Goal: Task Accomplishment & Management: Manage account settings

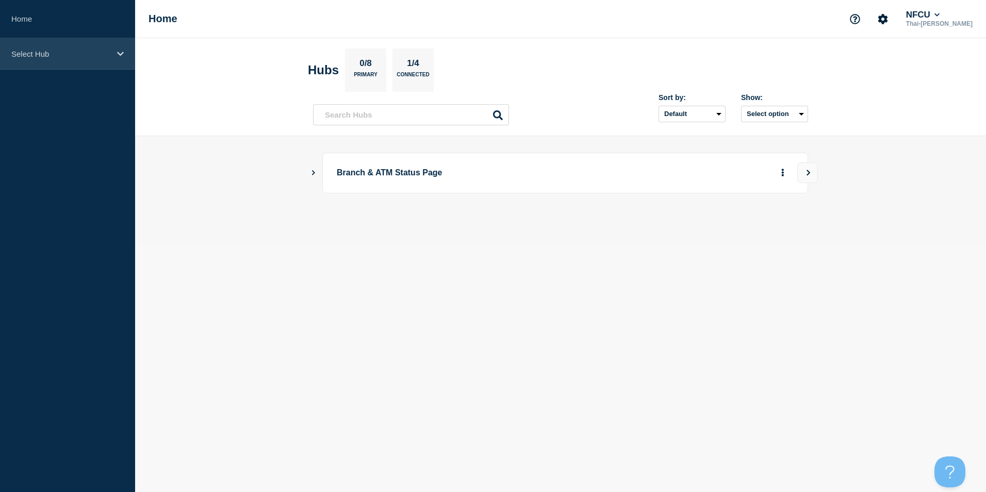
click at [78, 66] on div "Select Hub" at bounding box center [67, 53] width 135 height 31
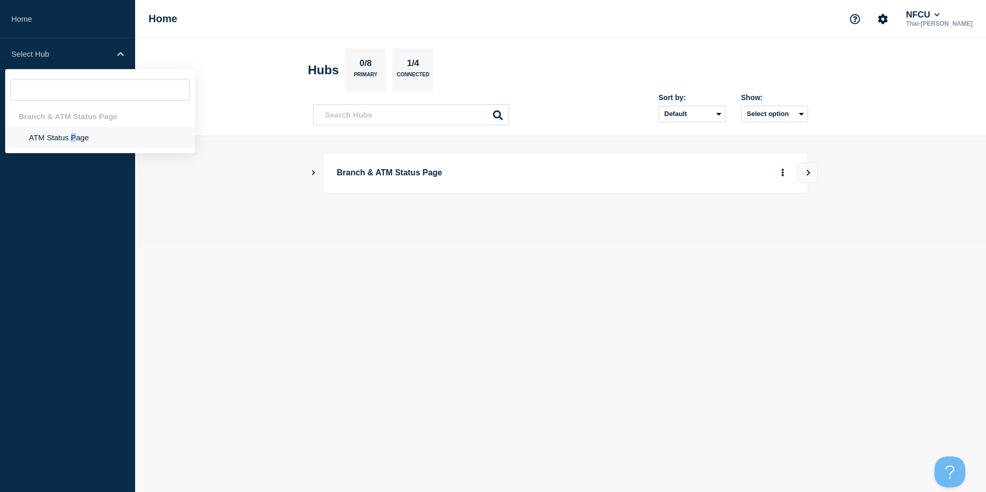
click at [73, 138] on li "ATM Status Page" at bounding box center [100, 137] width 190 height 21
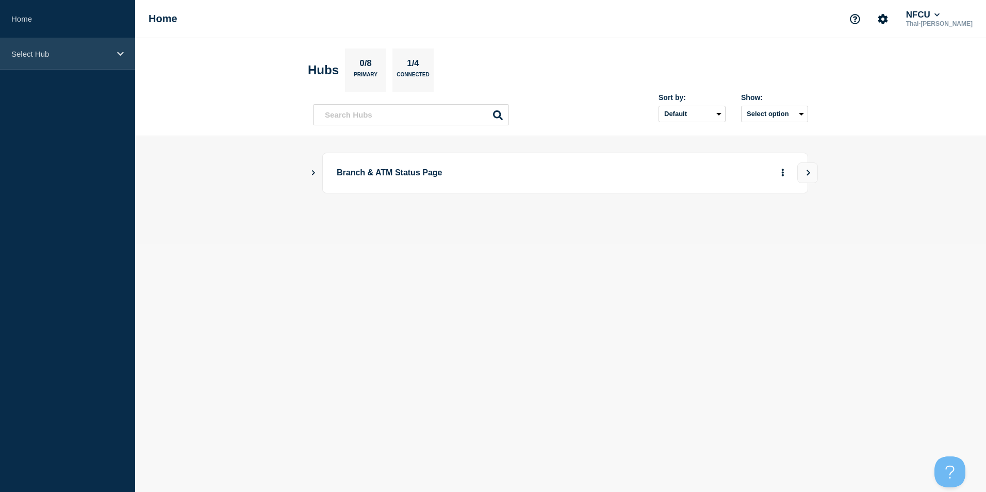
click at [57, 54] on p "Select Hub" at bounding box center [60, 54] width 99 height 9
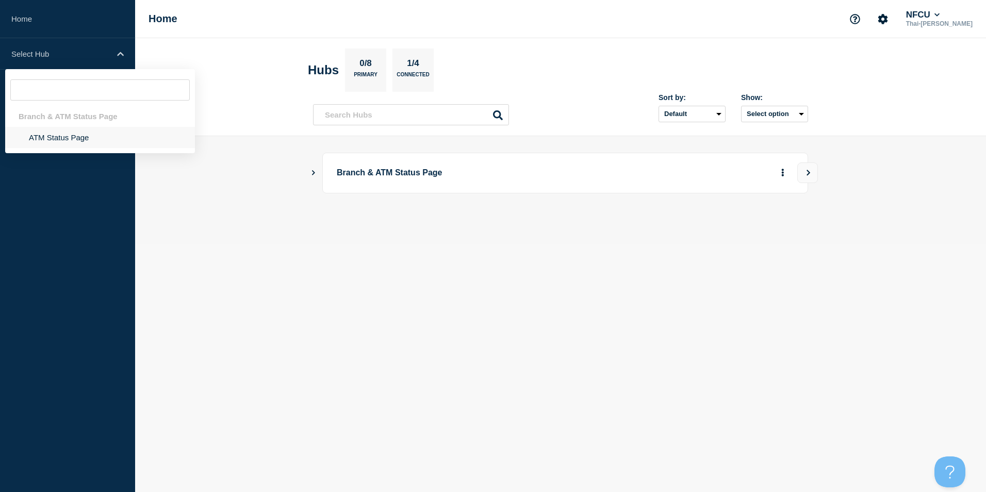
click at [76, 141] on li "ATM Status Page" at bounding box center [100, 137] width 190 height 21
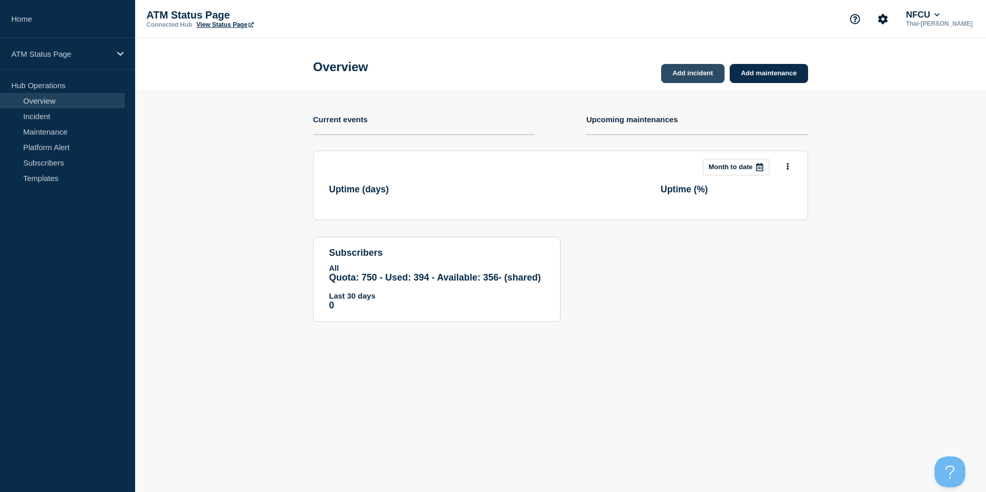
click at [701, 78] on link "Add incident" at bounding box center [692, 73] width 63 height 19
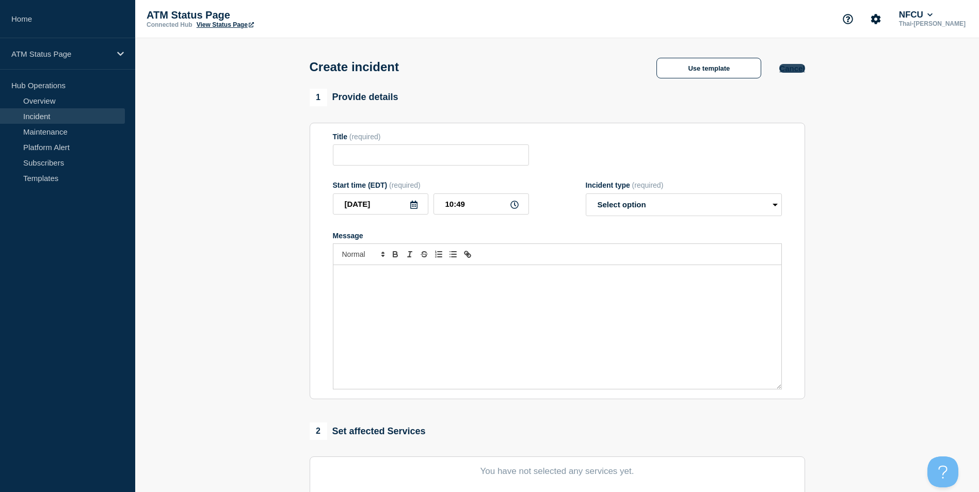
click at [781, 66] on button "Cancel" at bounding box center [791, 68] width 25 height 9
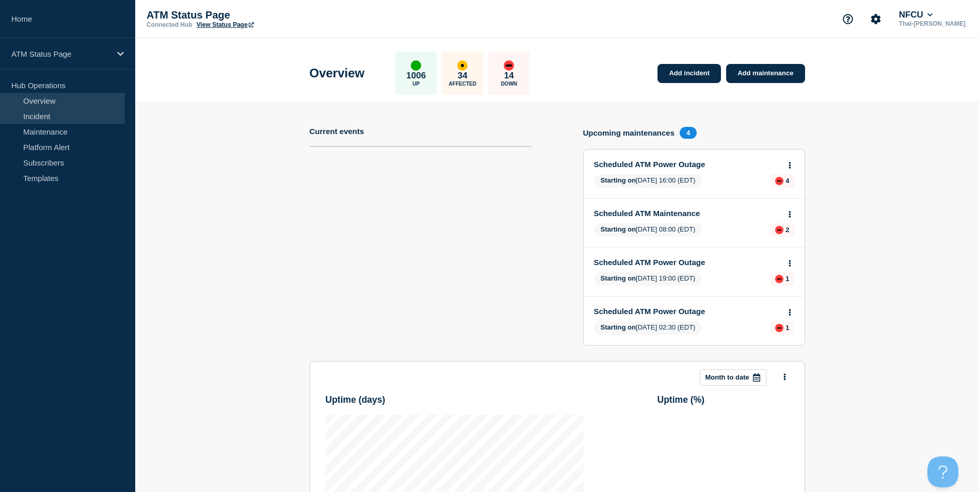
click at [29, 118] on link "Incident" at bounding box center [62, 115] width 125 height 15
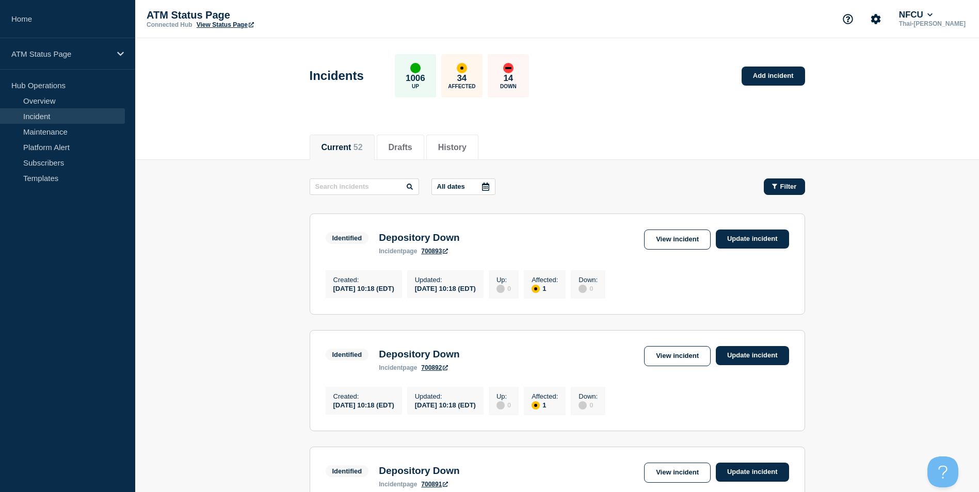
drag, startPoint x: 745, startPoint y: 174, endPoint x: 767, endPoint y: 178, distance: 21.6
click at [784, 186] on span "Filter" at bounding box center [788, 187] width 17 height 8
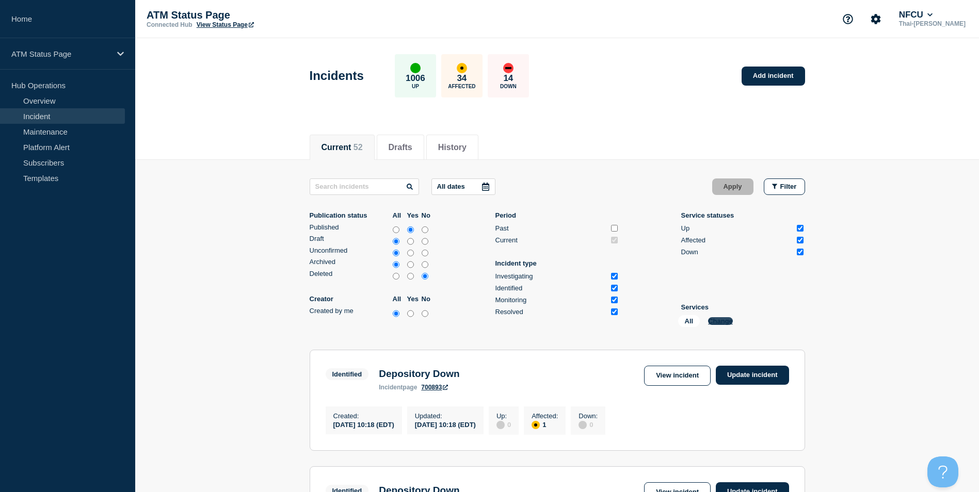
click at [724, 324] on button "Change" at bounding box center [720, 321] width 25 height 8
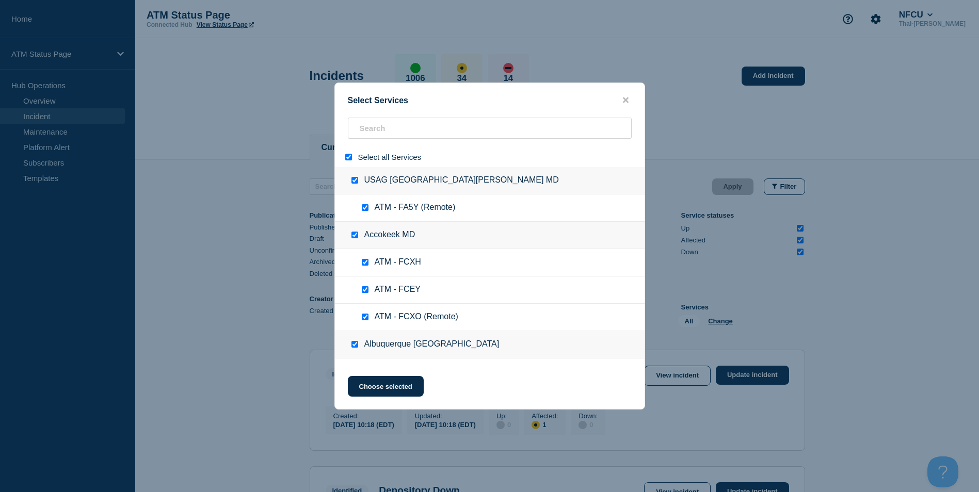
click at [346, 157] on input "select all" at bounding box center [348, 157] width 7 height 7
checkbox input "false"
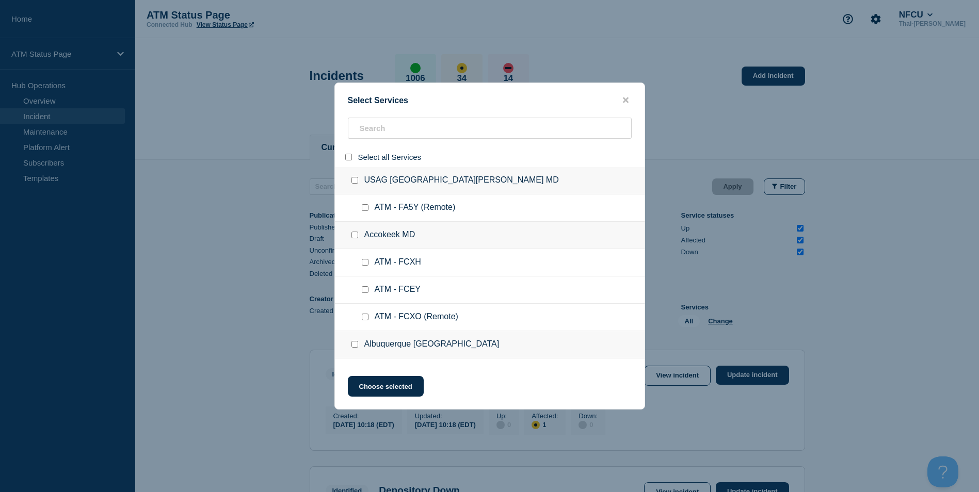
checkbox input "false"
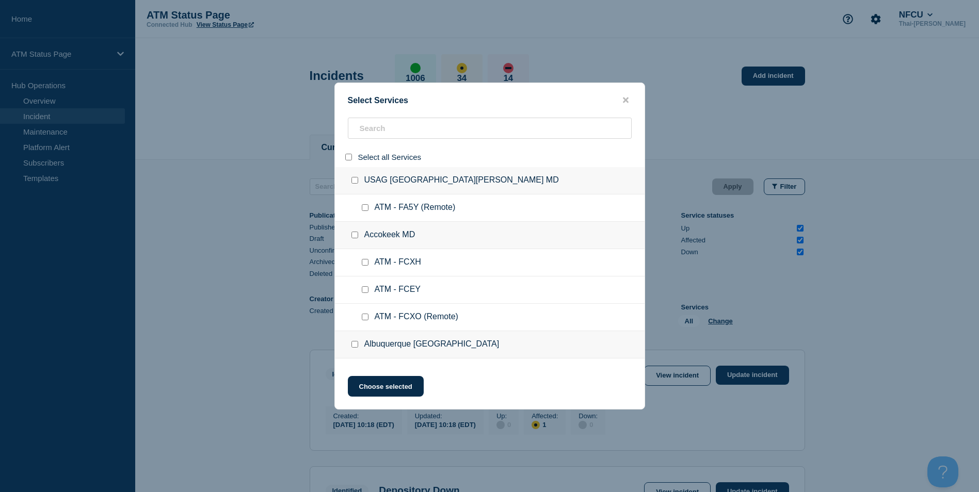
checkbox input "false"
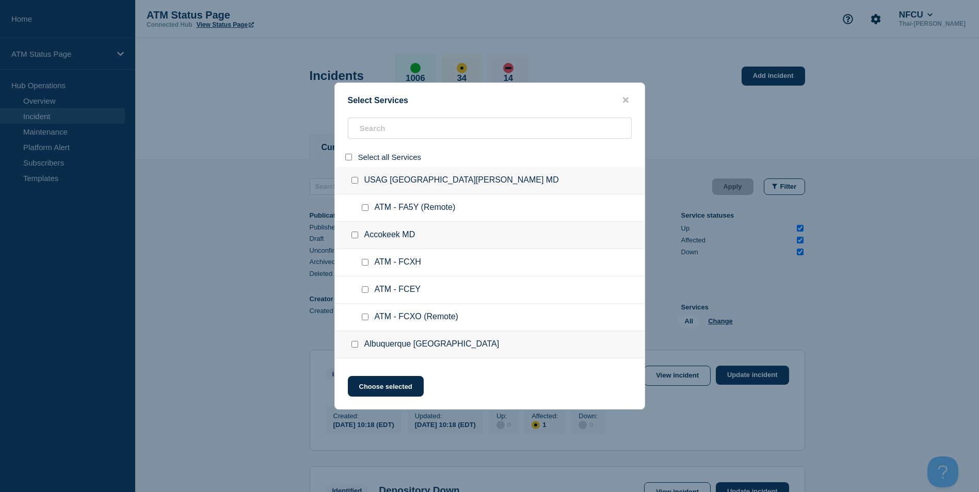
checkbox input "false"
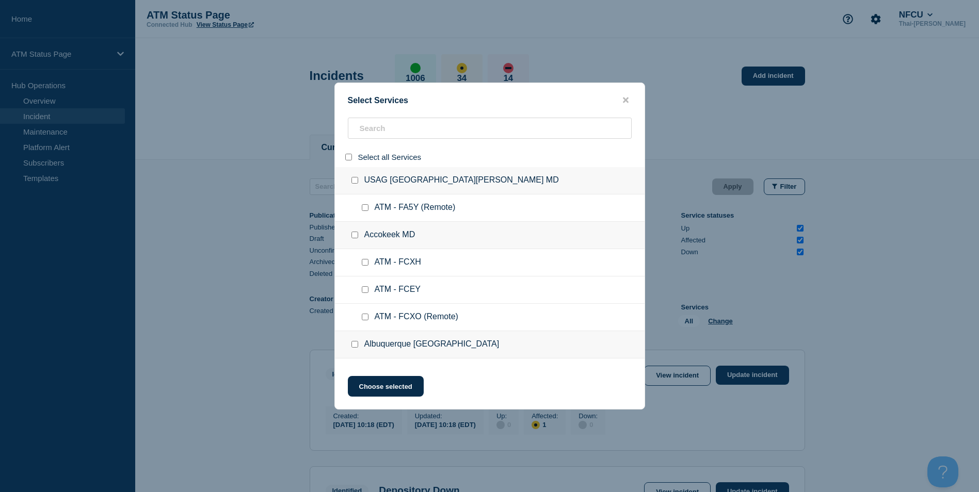
checkbox input "false"
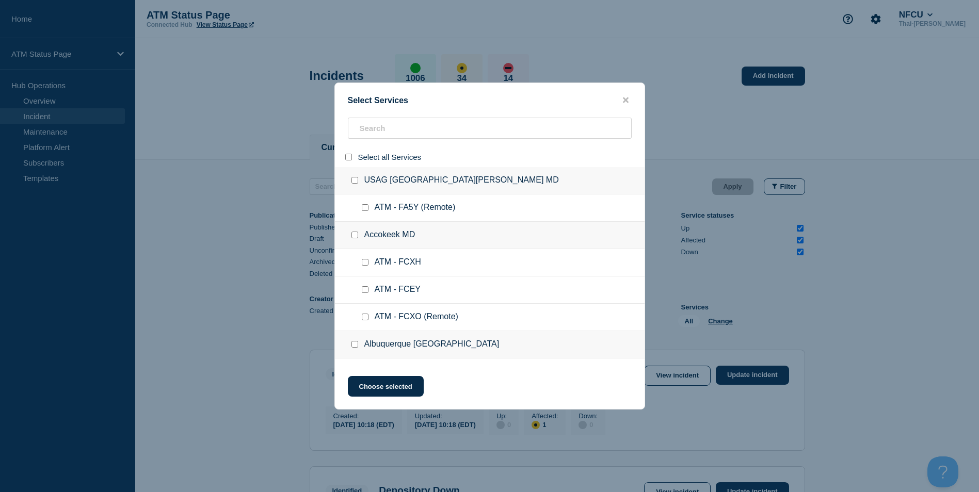
checkbox input "false"
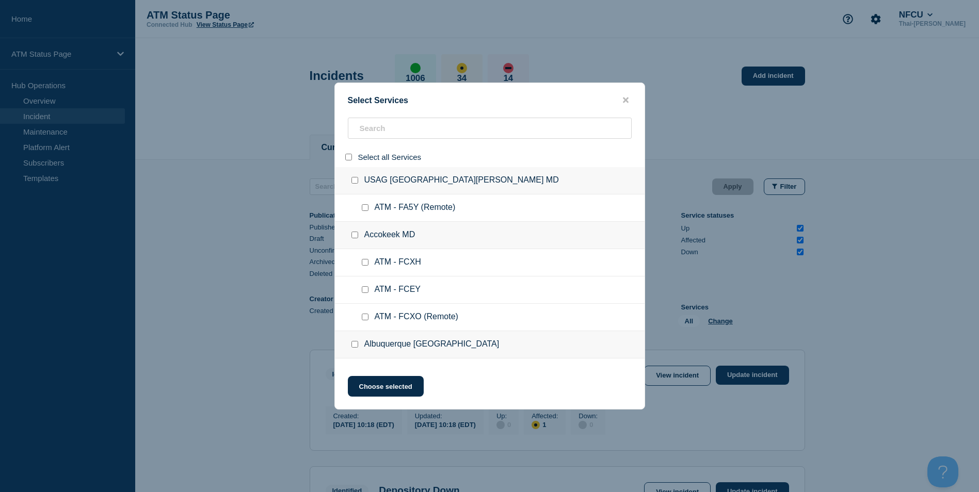
checkbox input "false"
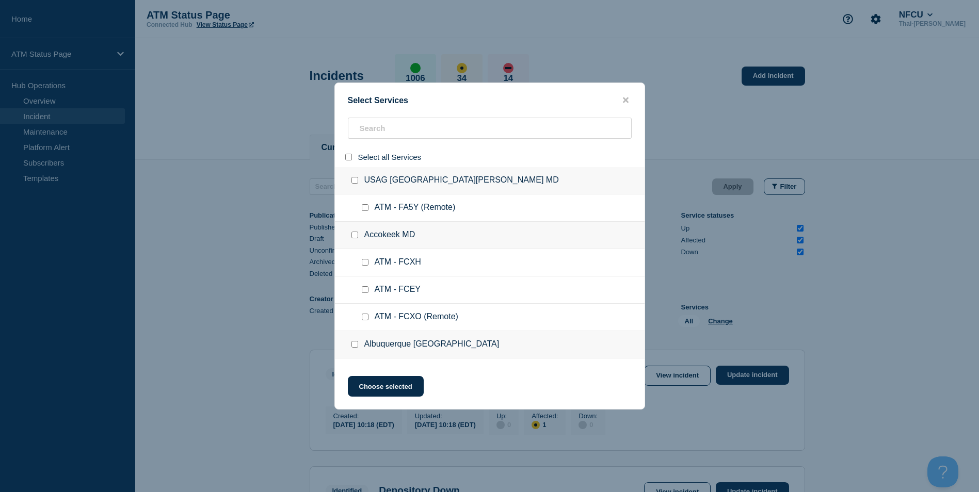
checkbox input "false"
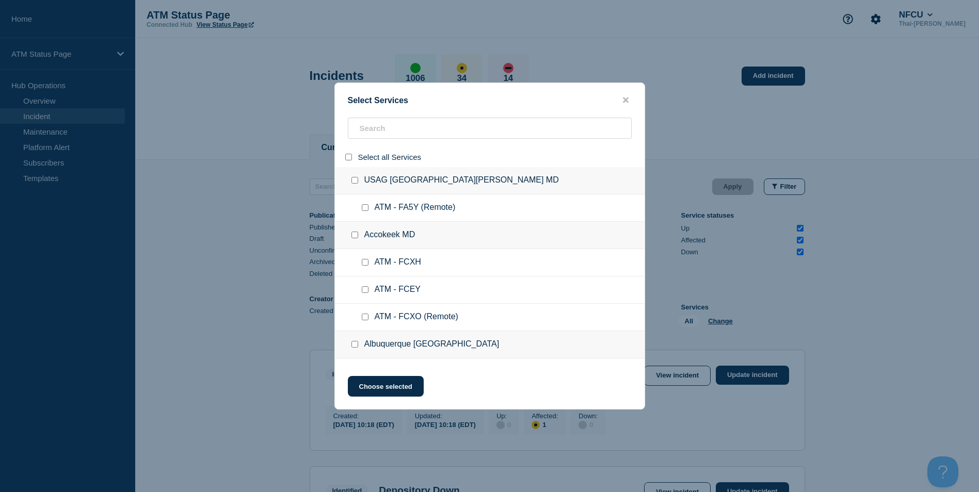
checkbox input "false"
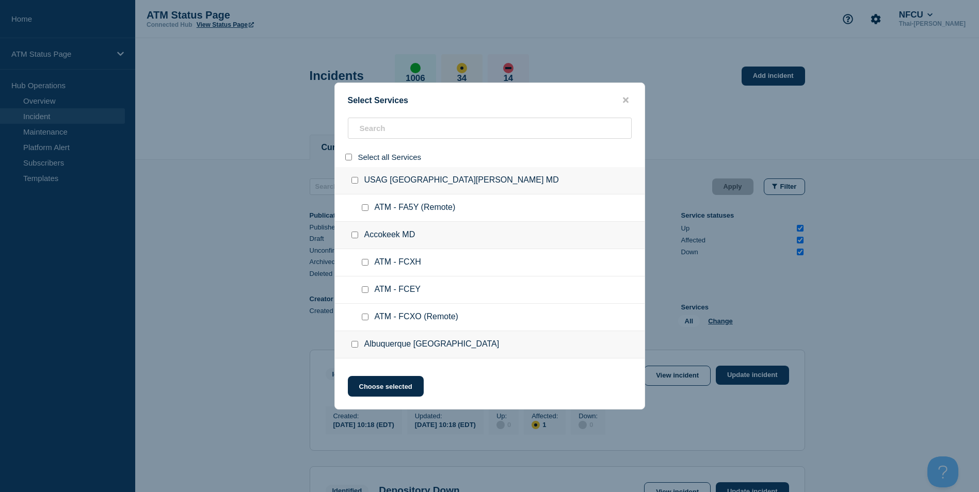
checkbox input "false"
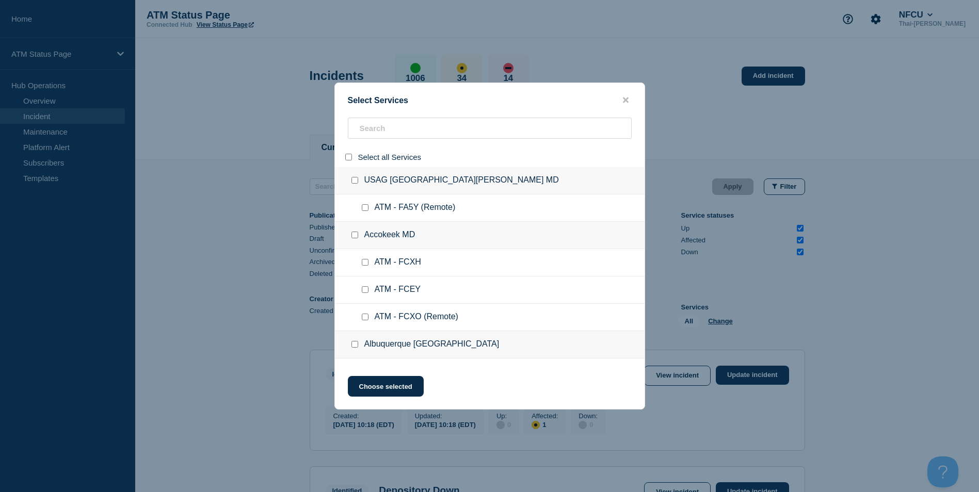
checkbox input "false"
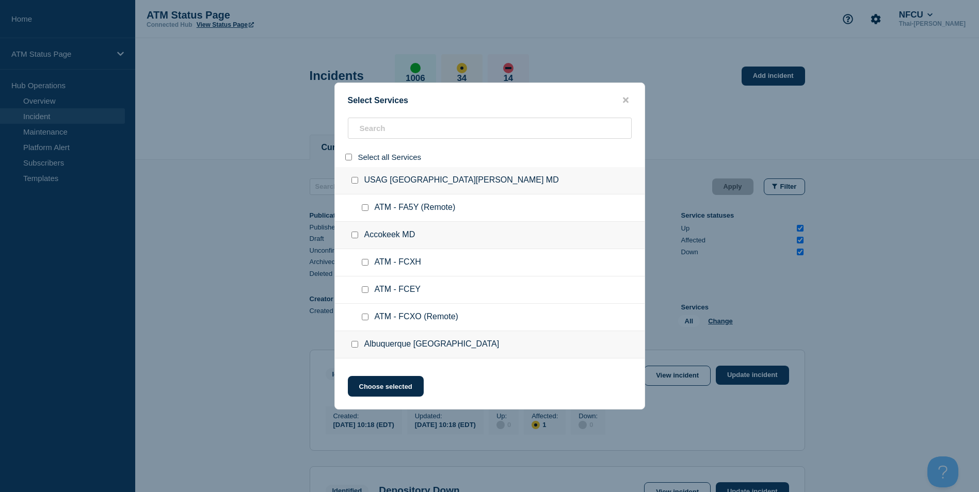
checkbox input "false"
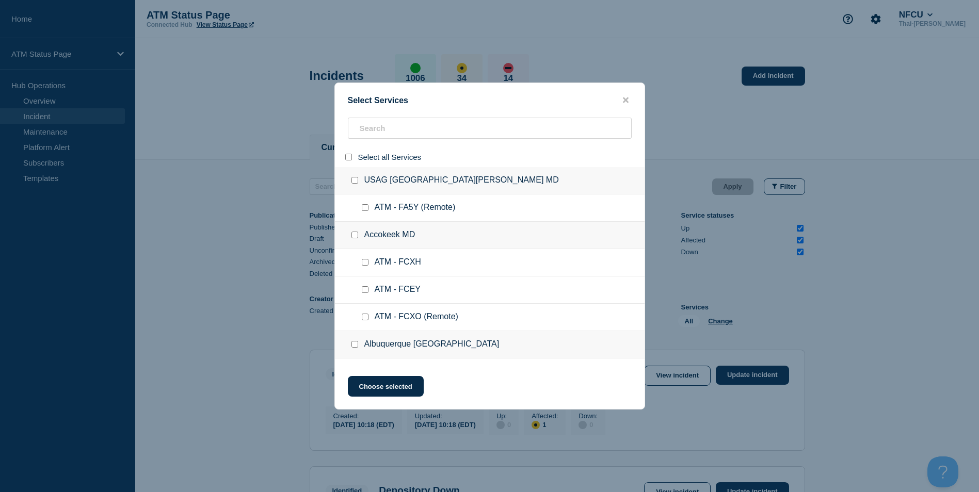
checkbox input "false"
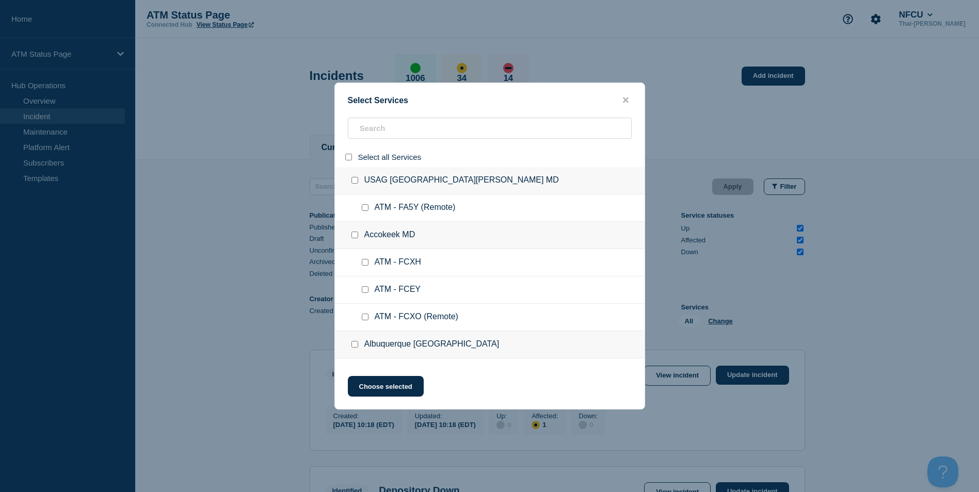
checkbox input "false"
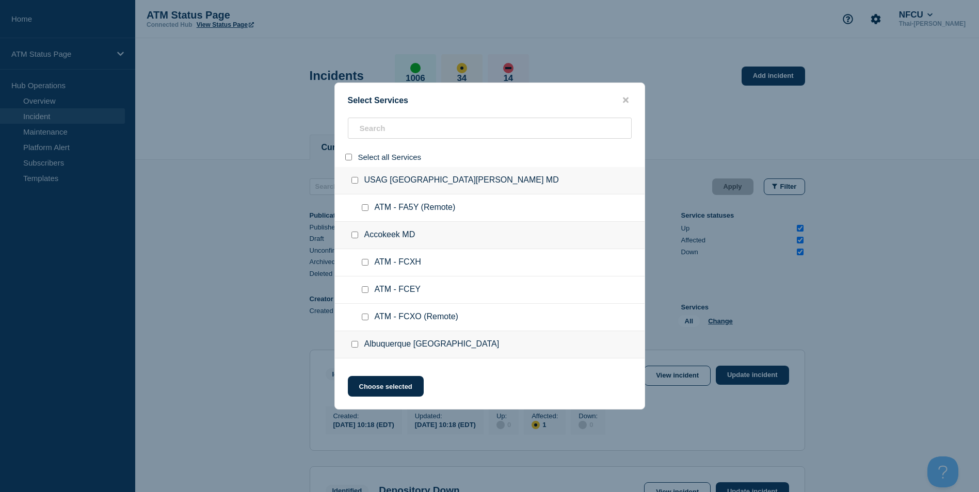
checkbox input "false"
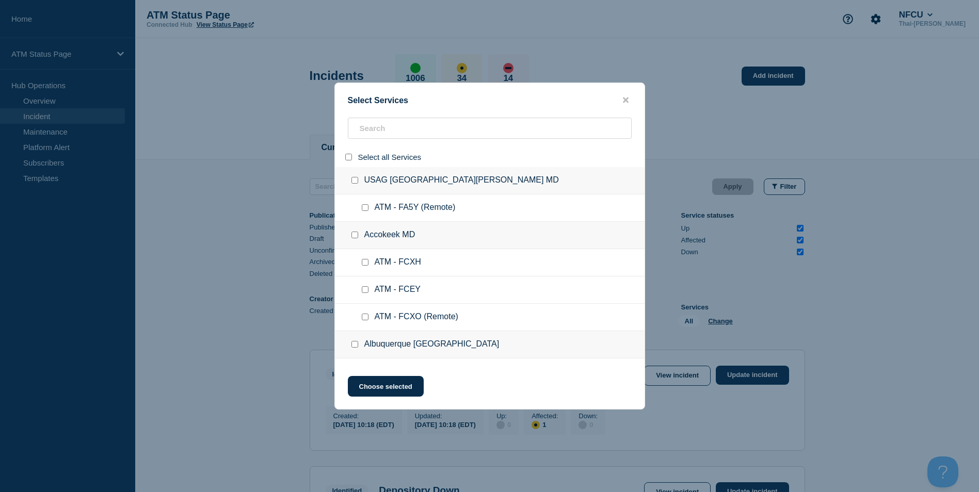
checkbox input "false"
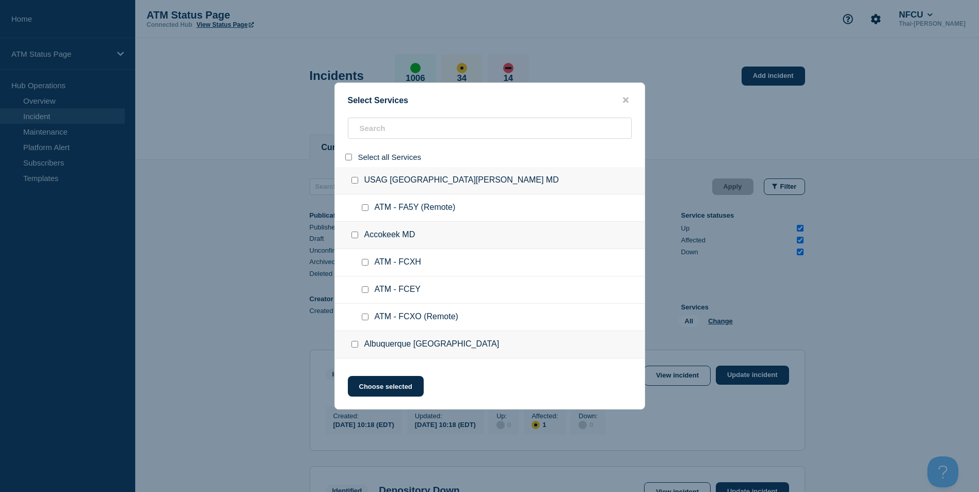
checkbox input "false"
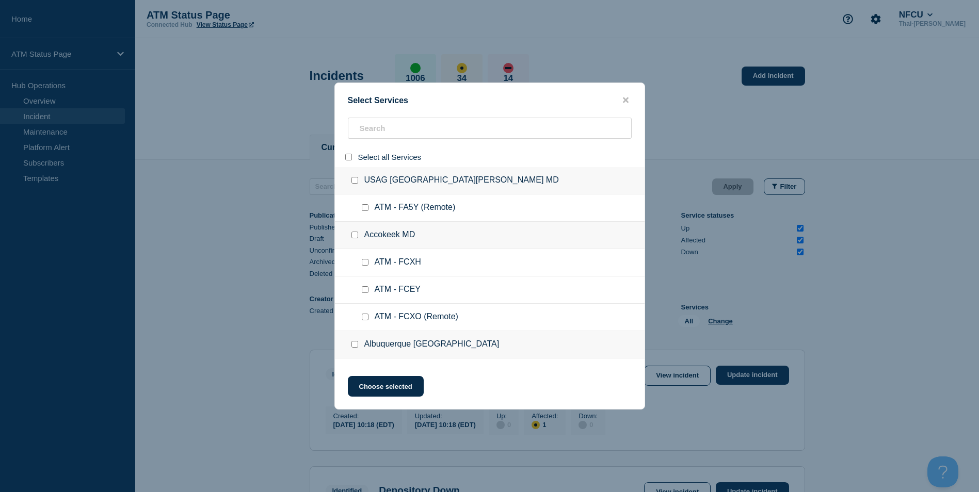
checkbox input "false"
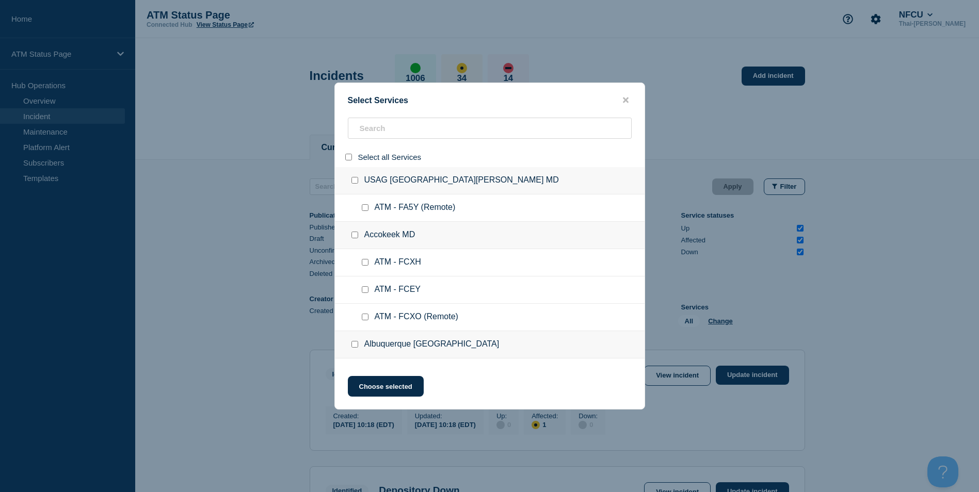
checkbox input "false"
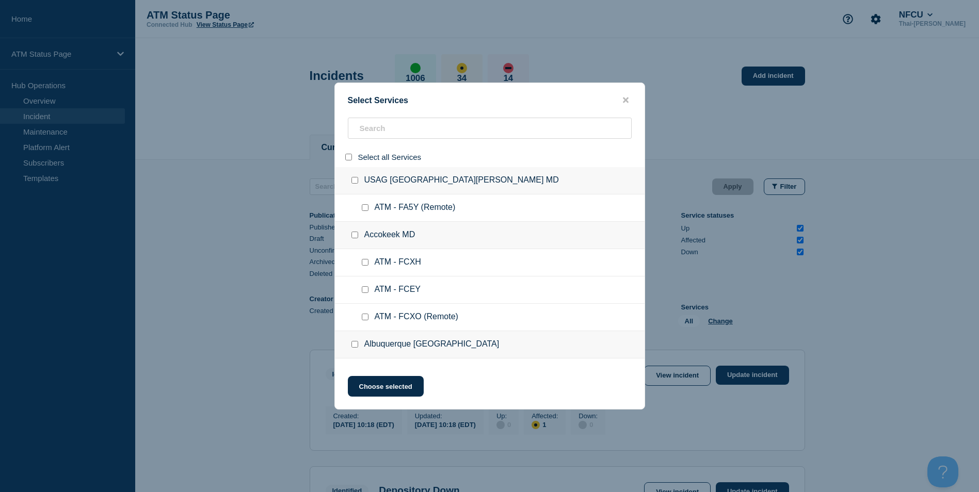
checkbox input "false"
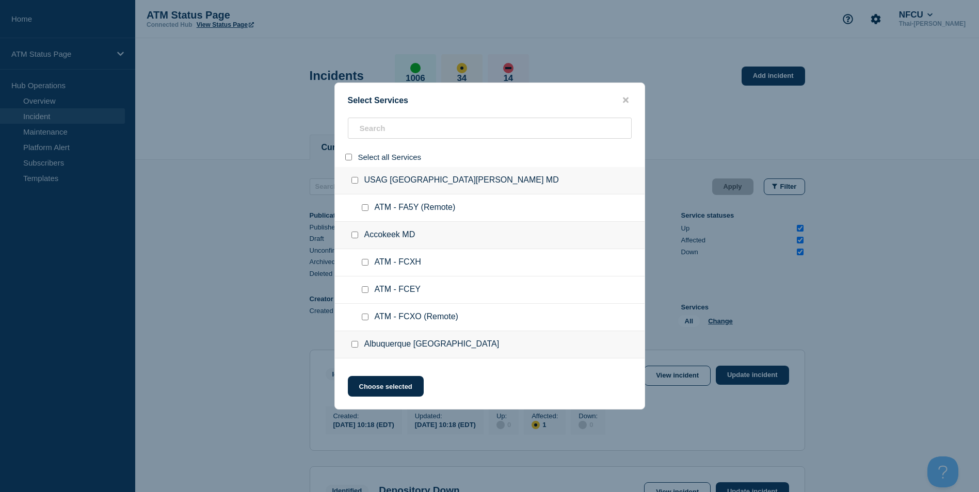
checkbox input "false"
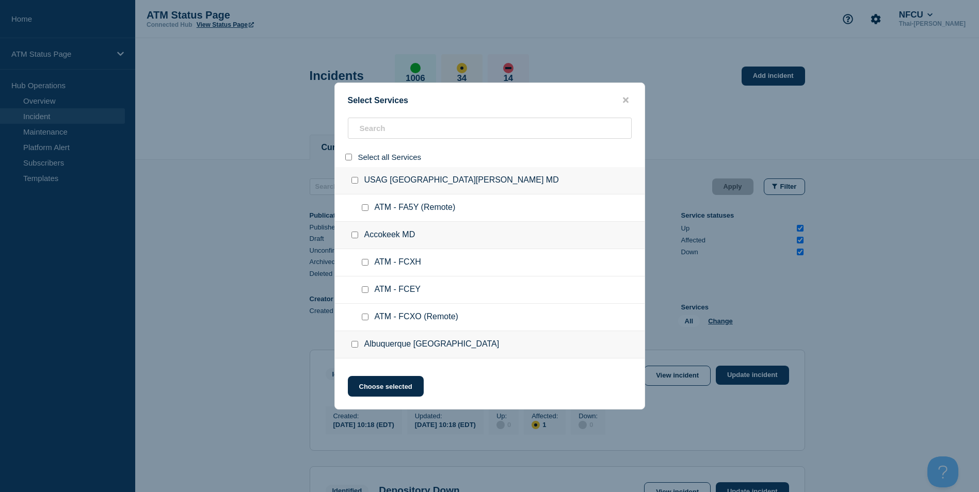
checkbox input "false"
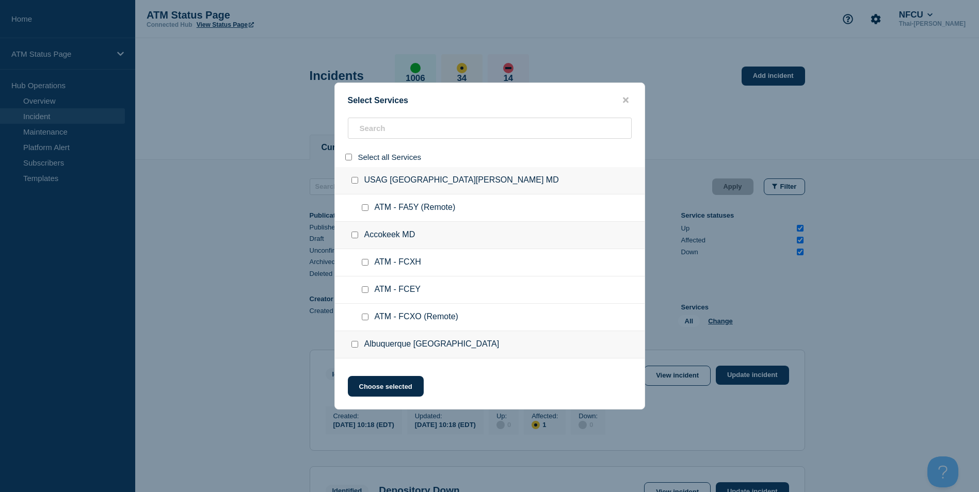
checkbox input "false"
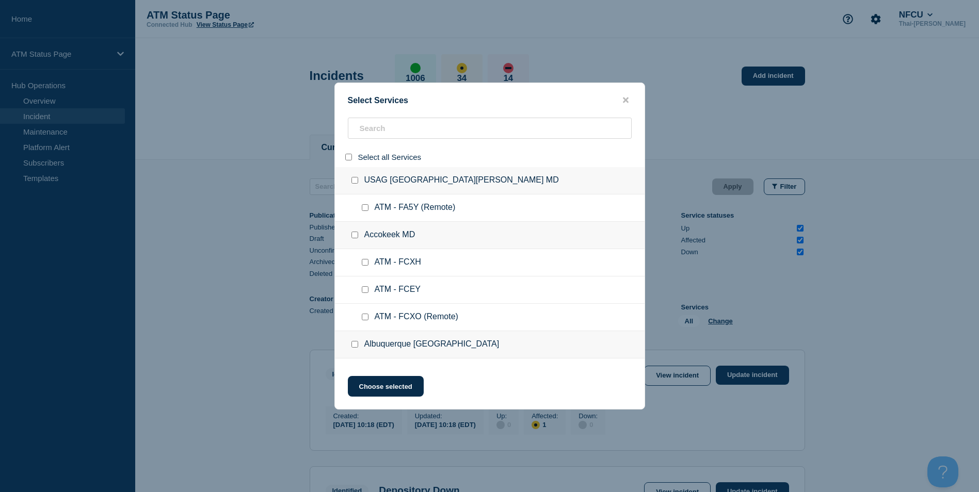
checkbox input "false"
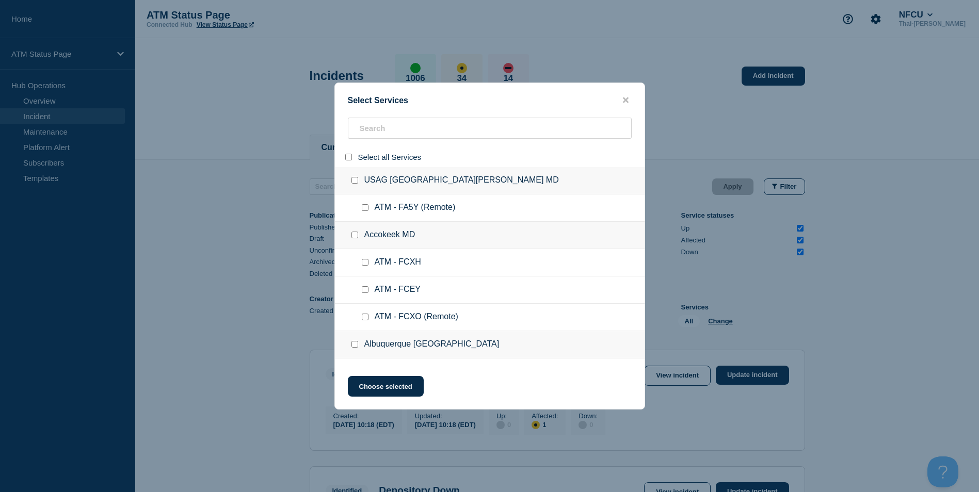
checkbox input "false"
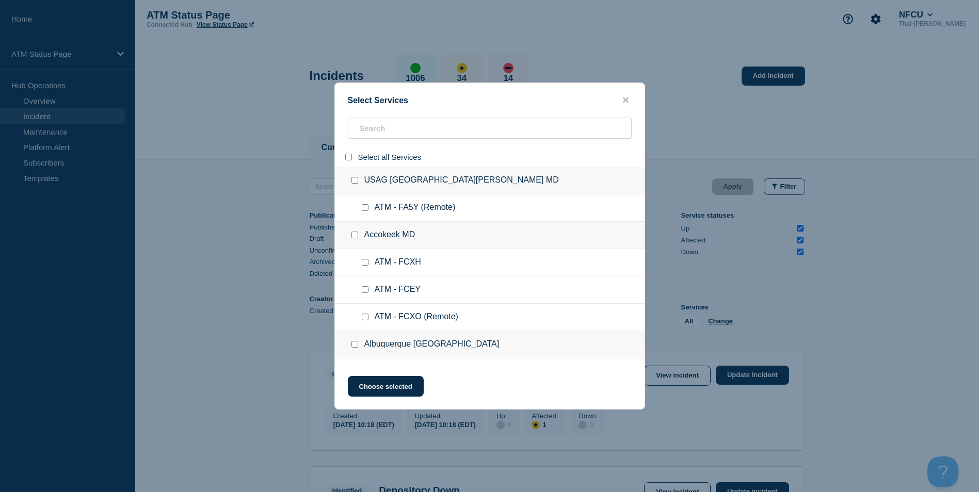
checkbox input "false"
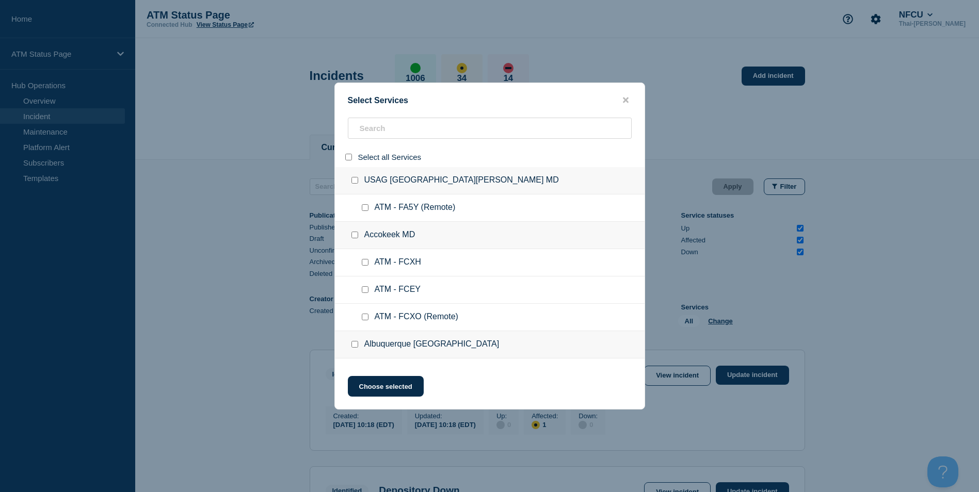
checkbox input "false"
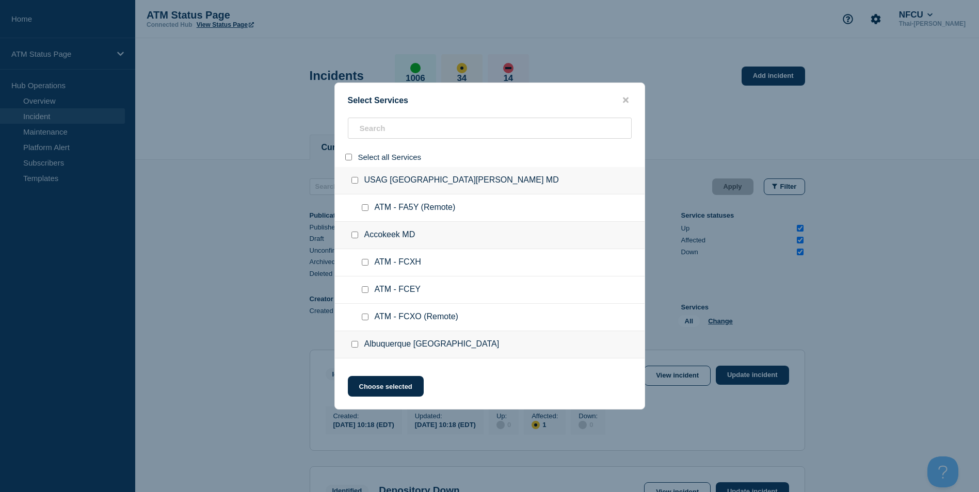
checkbox input "false"
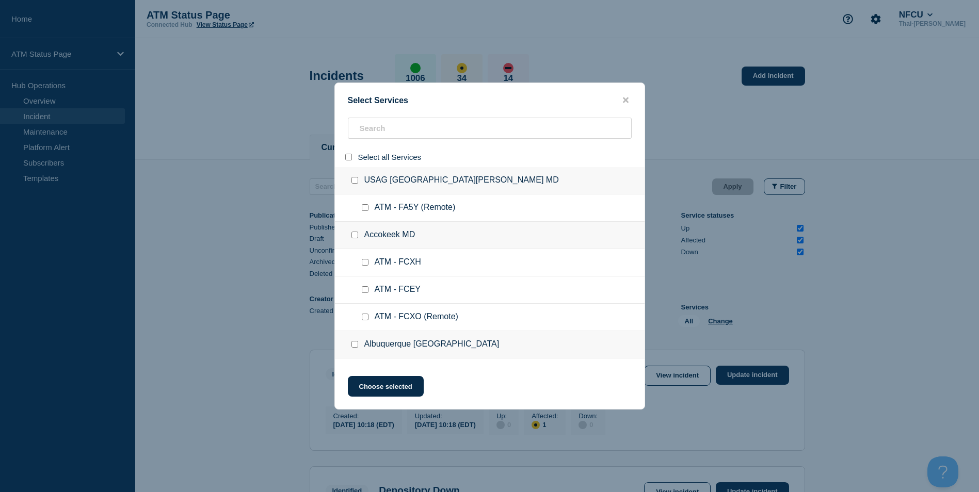
checkbox input "false"
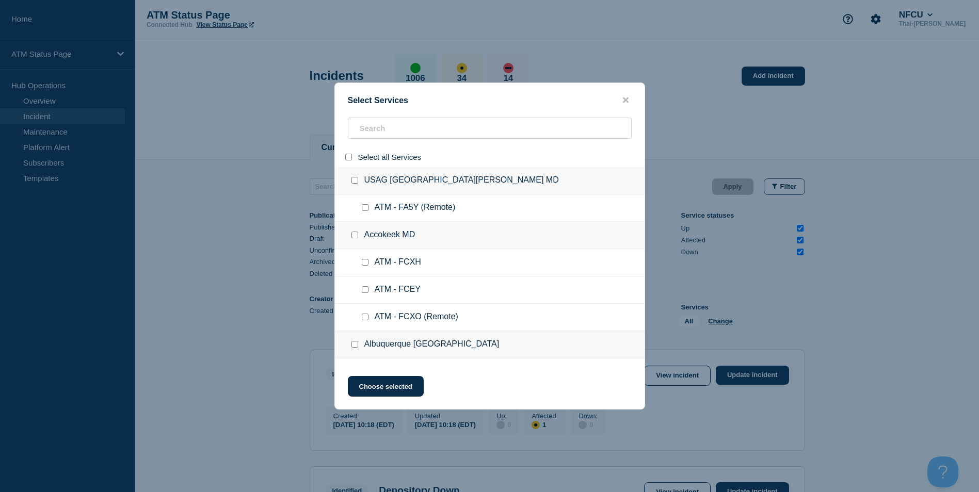
checkbox input "false"
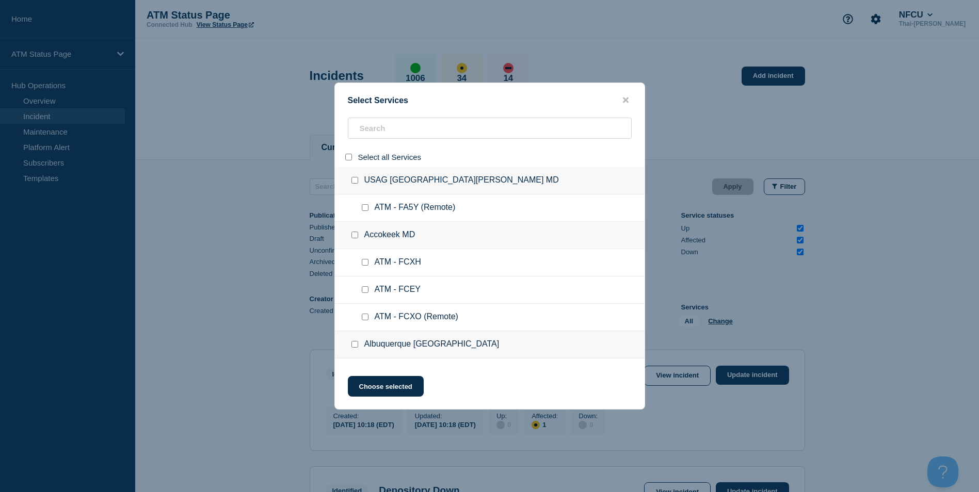
checkbox input "false"
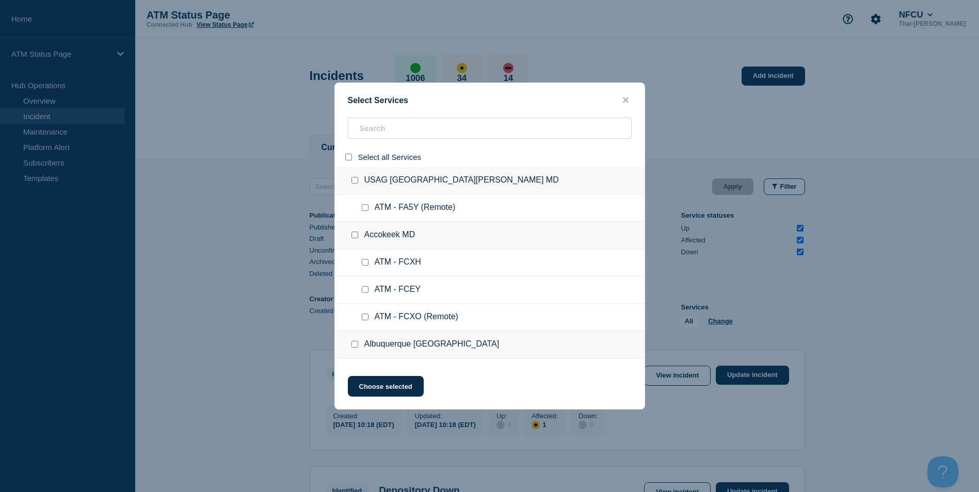
checkbox input "false"
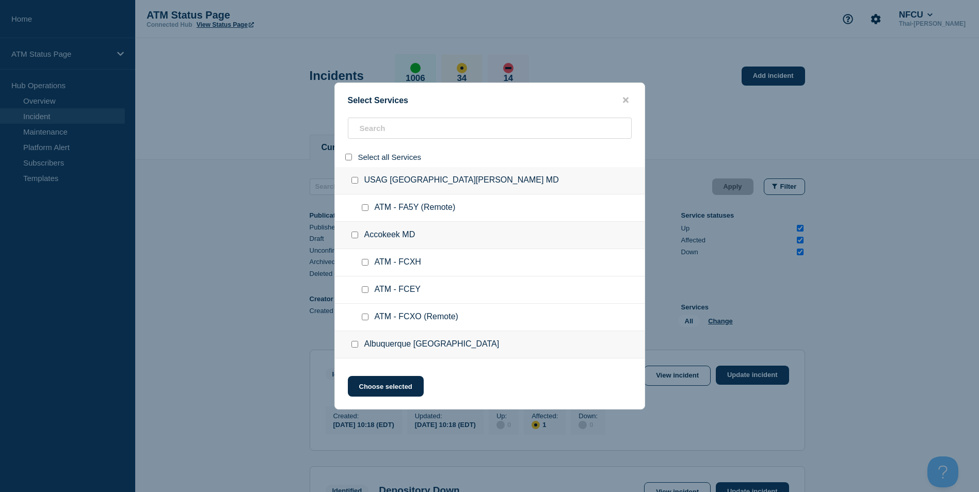
checkbox input "false"
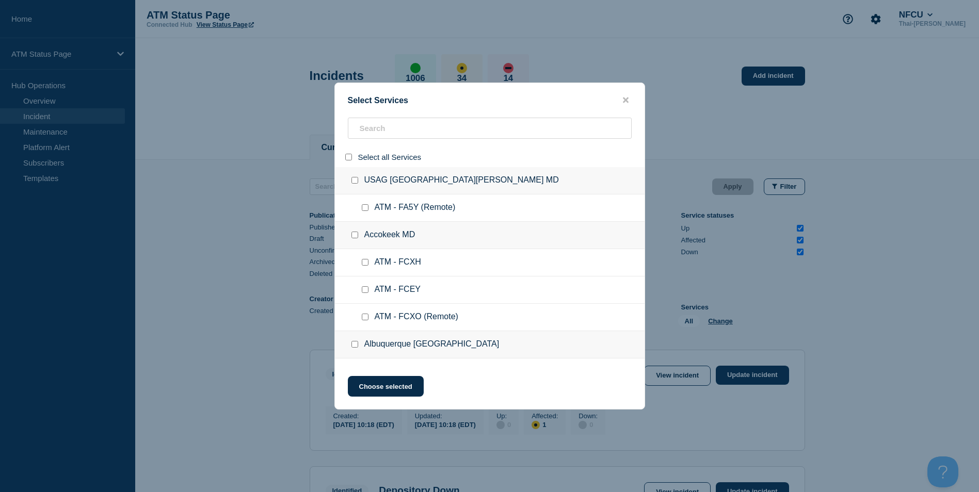
checkbox input "false"
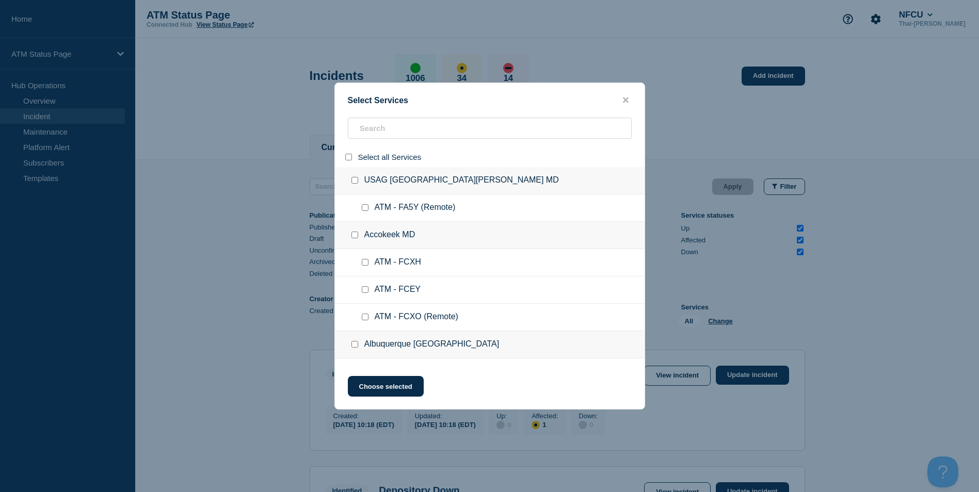
checkbox input "false"
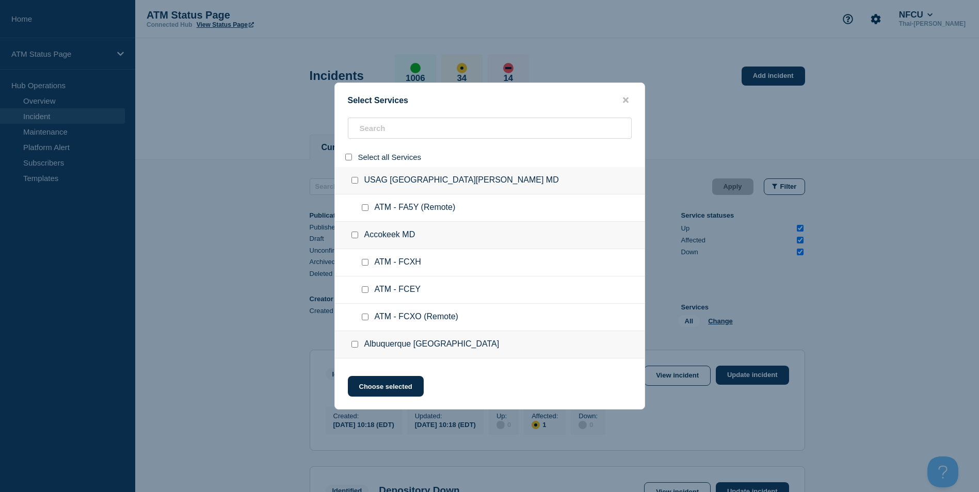
checkbox input "false"
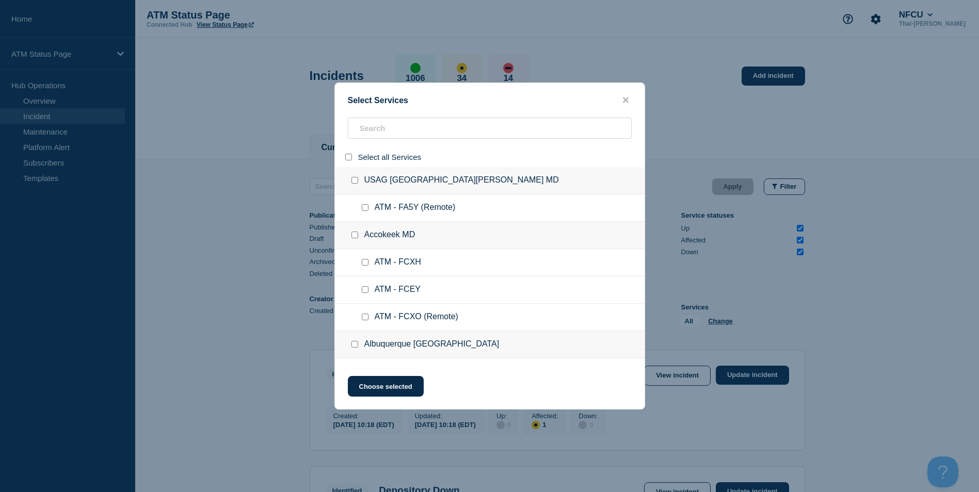
checkbox input "false"
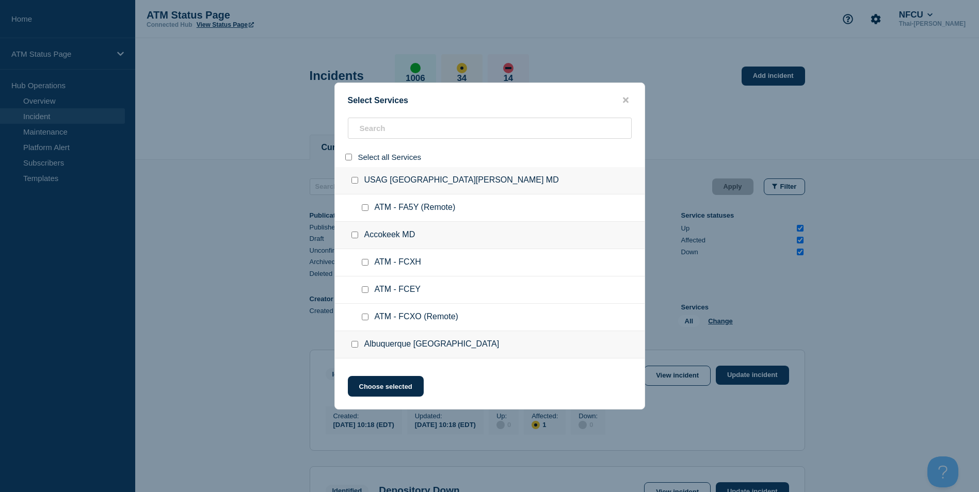
checkbox input "false"
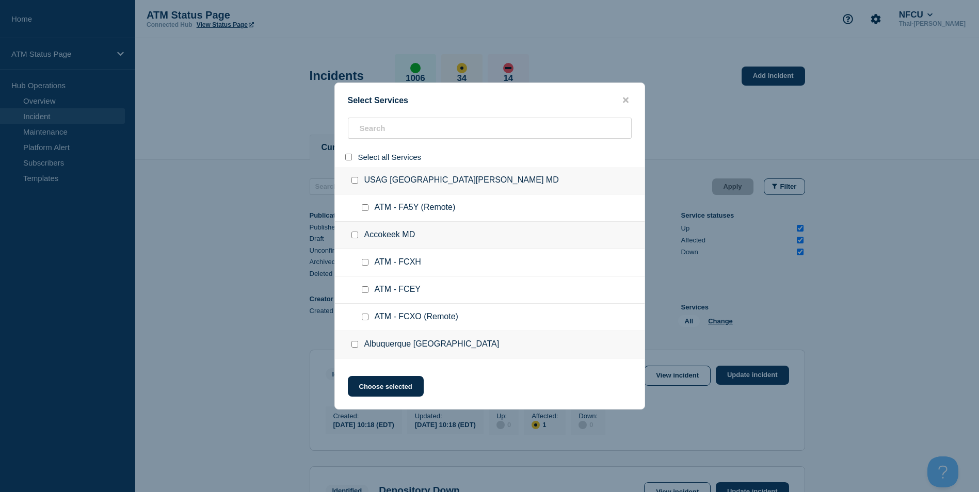
checkbox input "false"
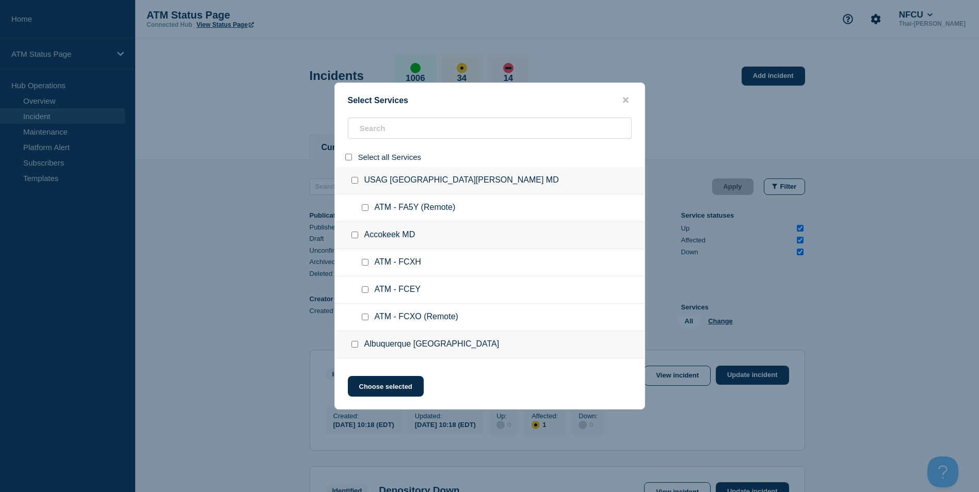
checkbox input "false"
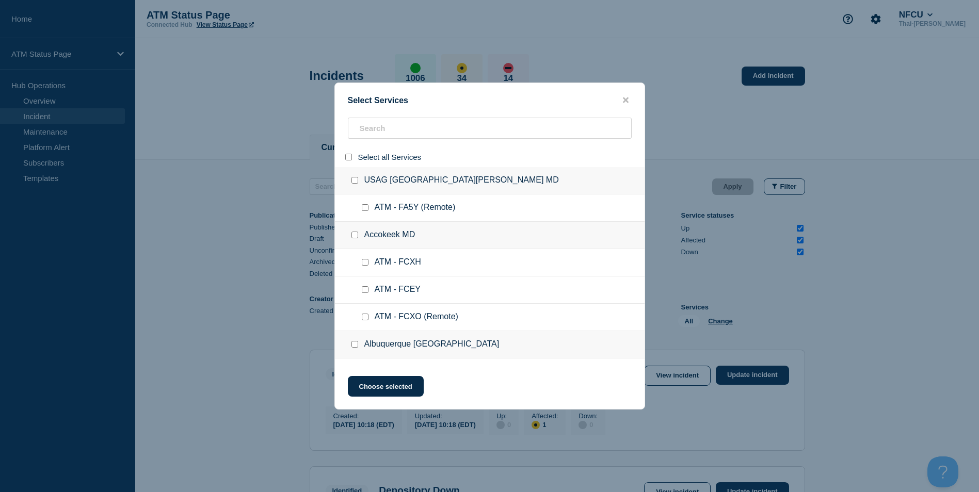
checkbox input "false"
click at [398, 125] on input "search" at bounding box center [490, 128] width 284 height 21
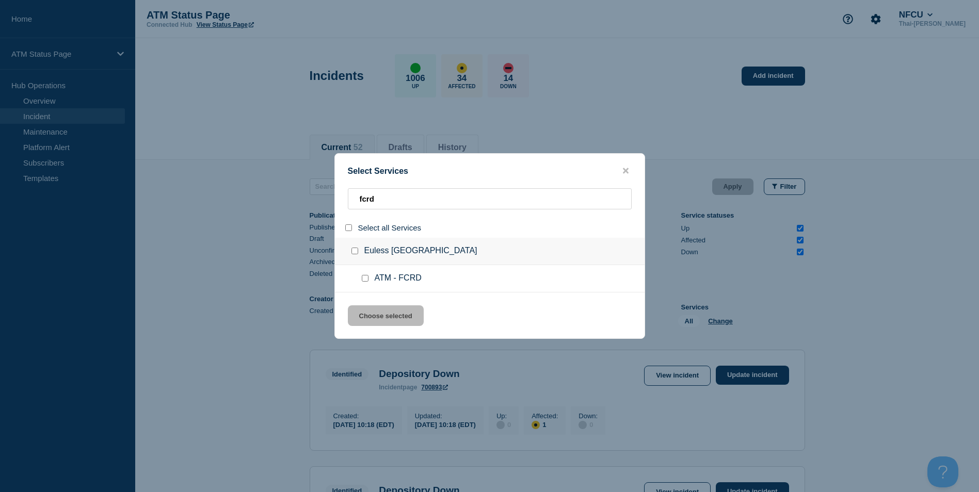
click at [364, 280] on input "service: ATM - FCRD" at bounding box center [365, 278] width 7 height 7
click at [407, 320] on button "Choose selected" at bounding box center [386, 315] width 76 height 21
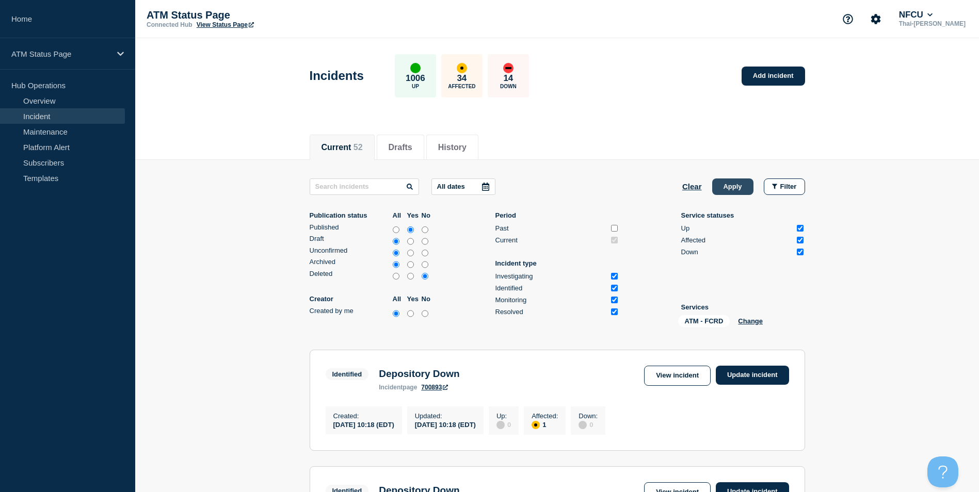
click at [727, 191] on button "Apply" at bounding box center [732, 186] width 41 height 17
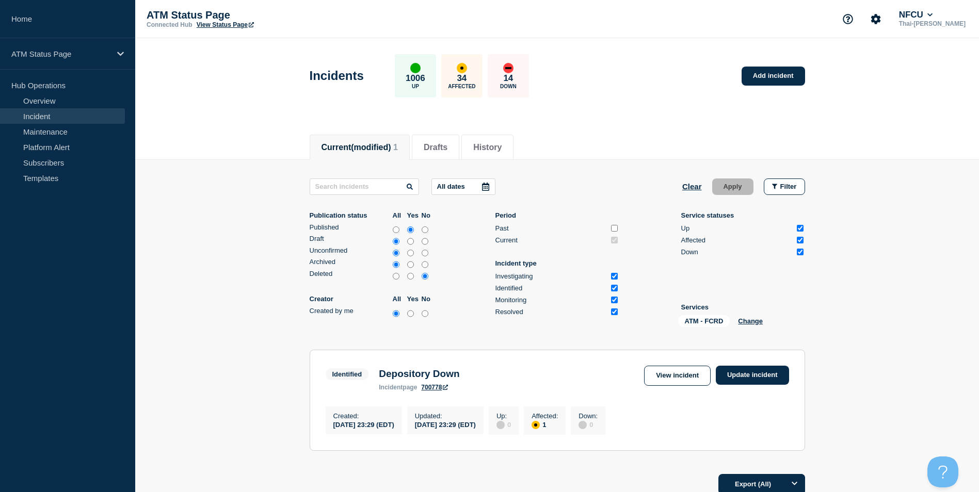
scroll to position [100, 0]
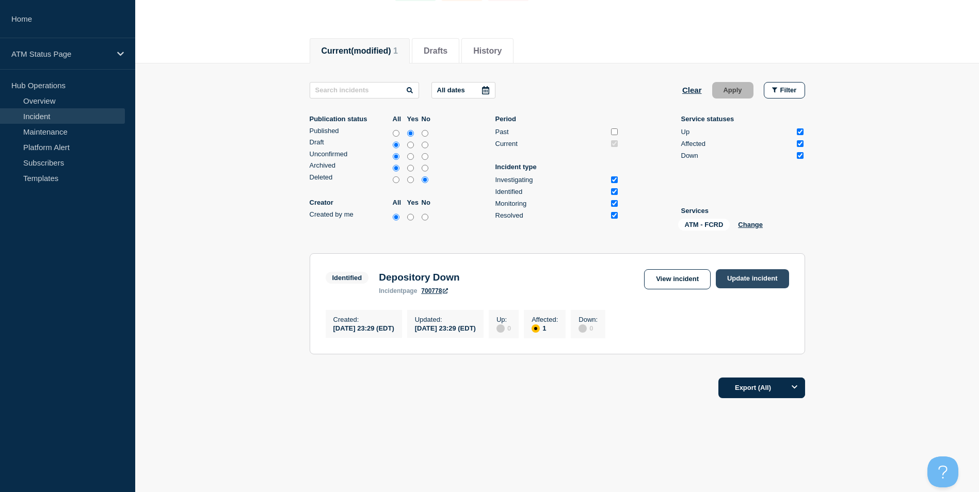
click at [748, 276] on link "Update incident" at bounding box center [752, 278] width 73 height 19
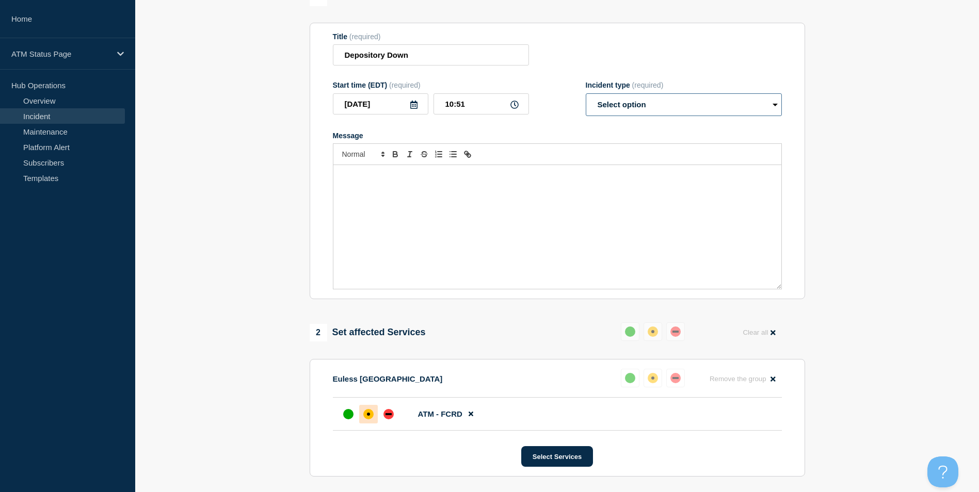
click at [657, 101] on select "Select option Investigating Identified Monitoring Resolved" at bounding box center [684, 104] width 196 height 23
click at [586, 95] on select "Select option Investigating Identified Monitoring Resolved" at bounding box center [684, 104] width 196 height 23
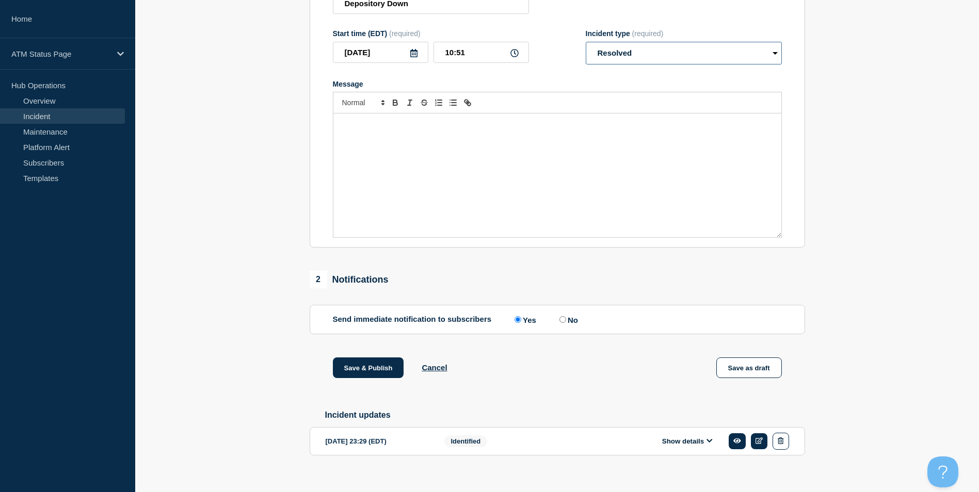
scroll to position [168, 0]
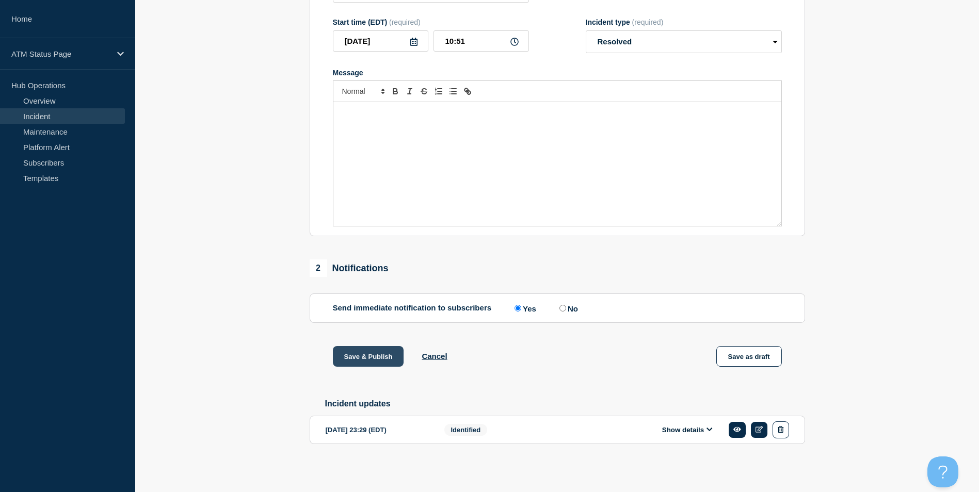
click at [372, 355] on button "Save & Publish" at bounding box center [368, 356] width 71 height 21
